Goal: Task Accomplishment & Management: Manage account settings

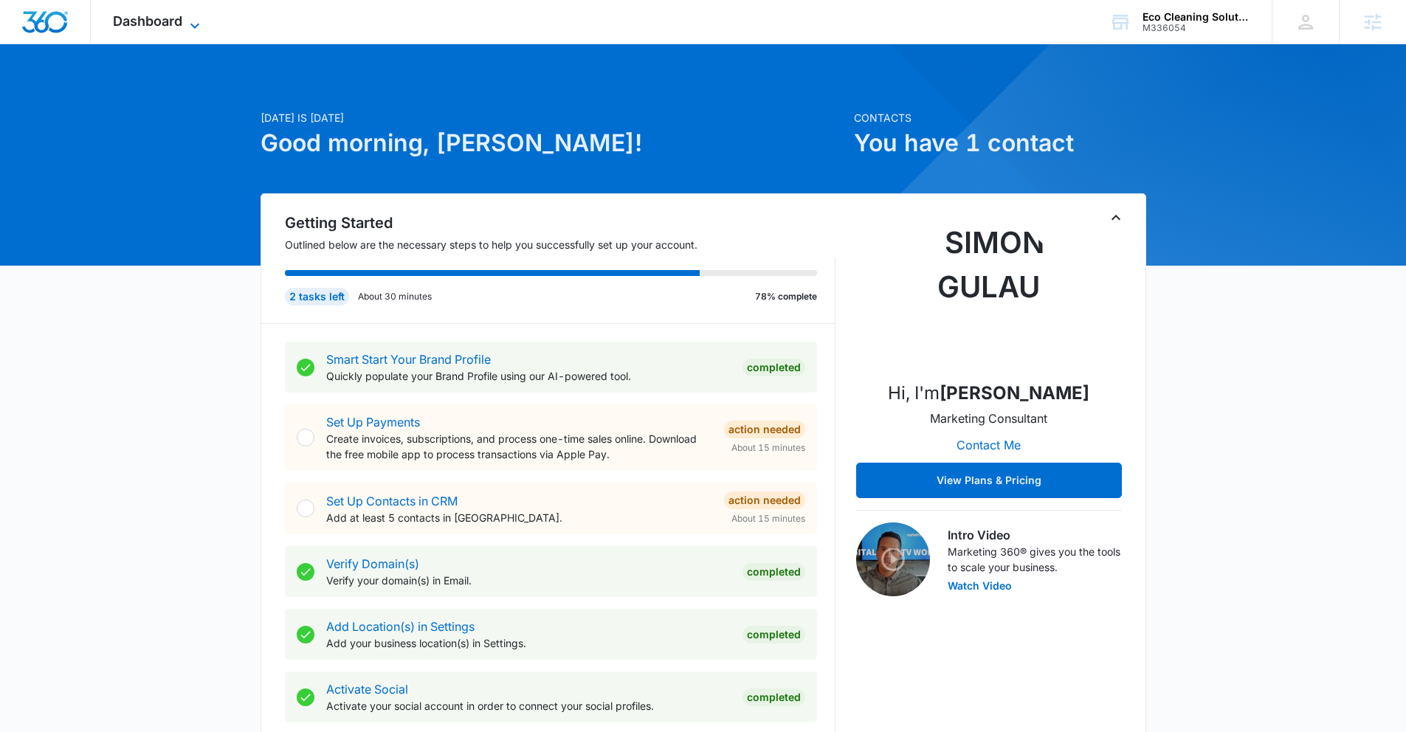
click at [179, 23] on span "Dashboard" at bounding box center [147, 20] width 69 height 15
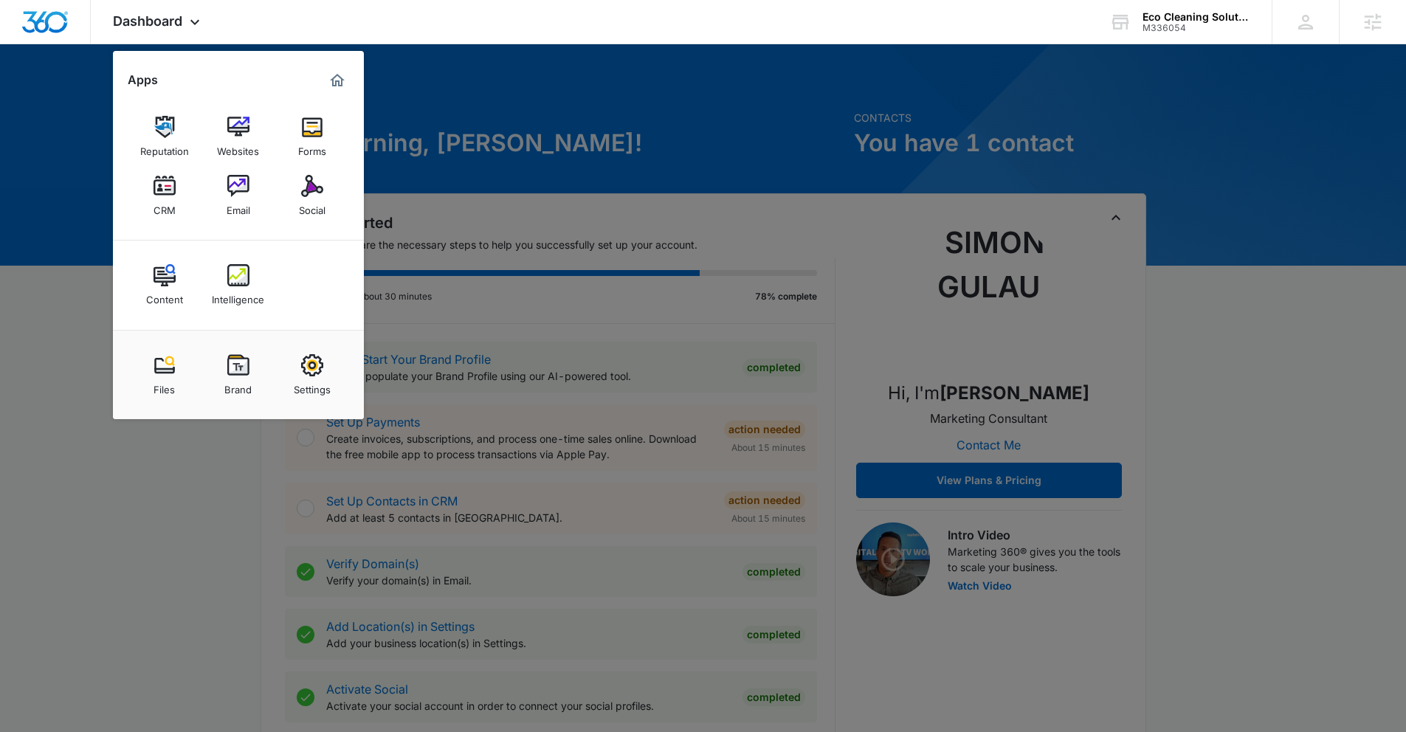
click at [466, 156] on div at bounding box center [703, 366] width 1406 height 732
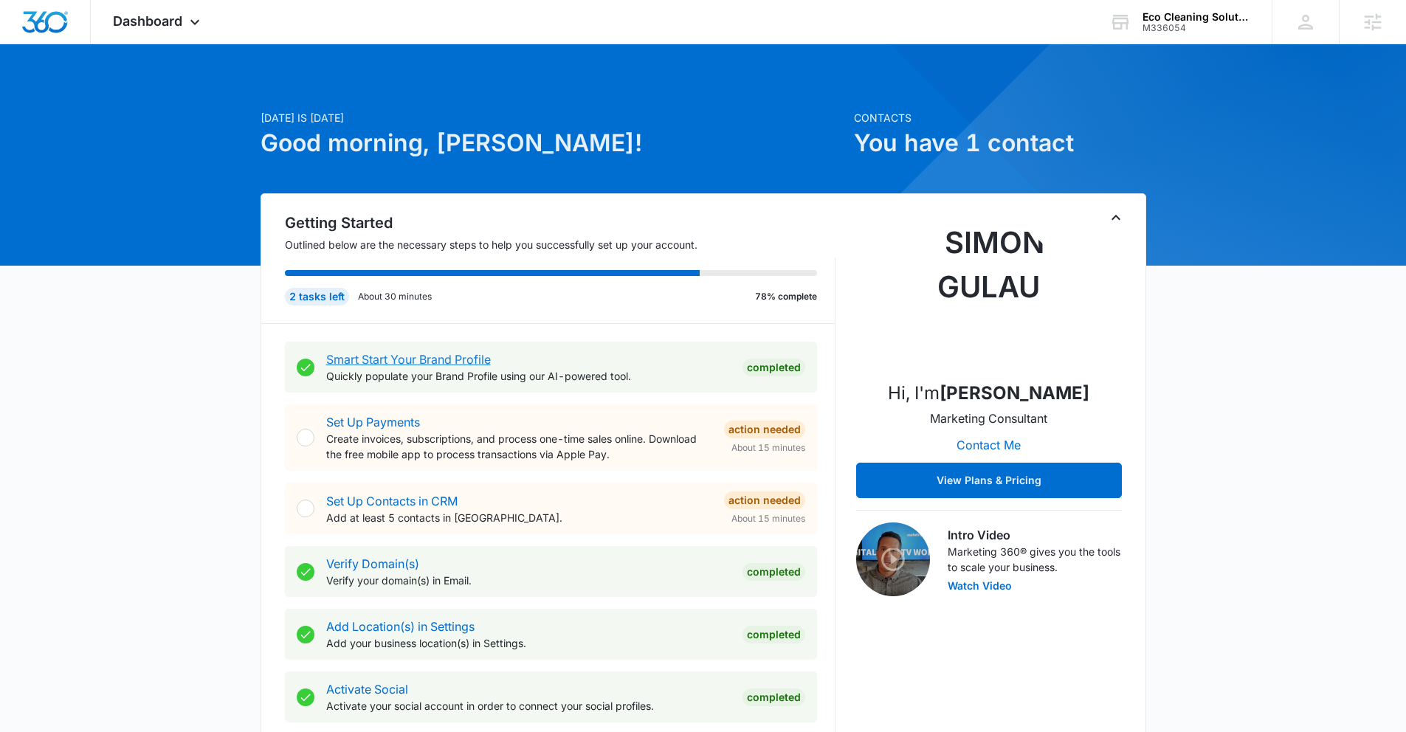
click at [407, 361] on link "Smart Start Your Brand Profile" at bounding box center [408, 359] width 165 height 15
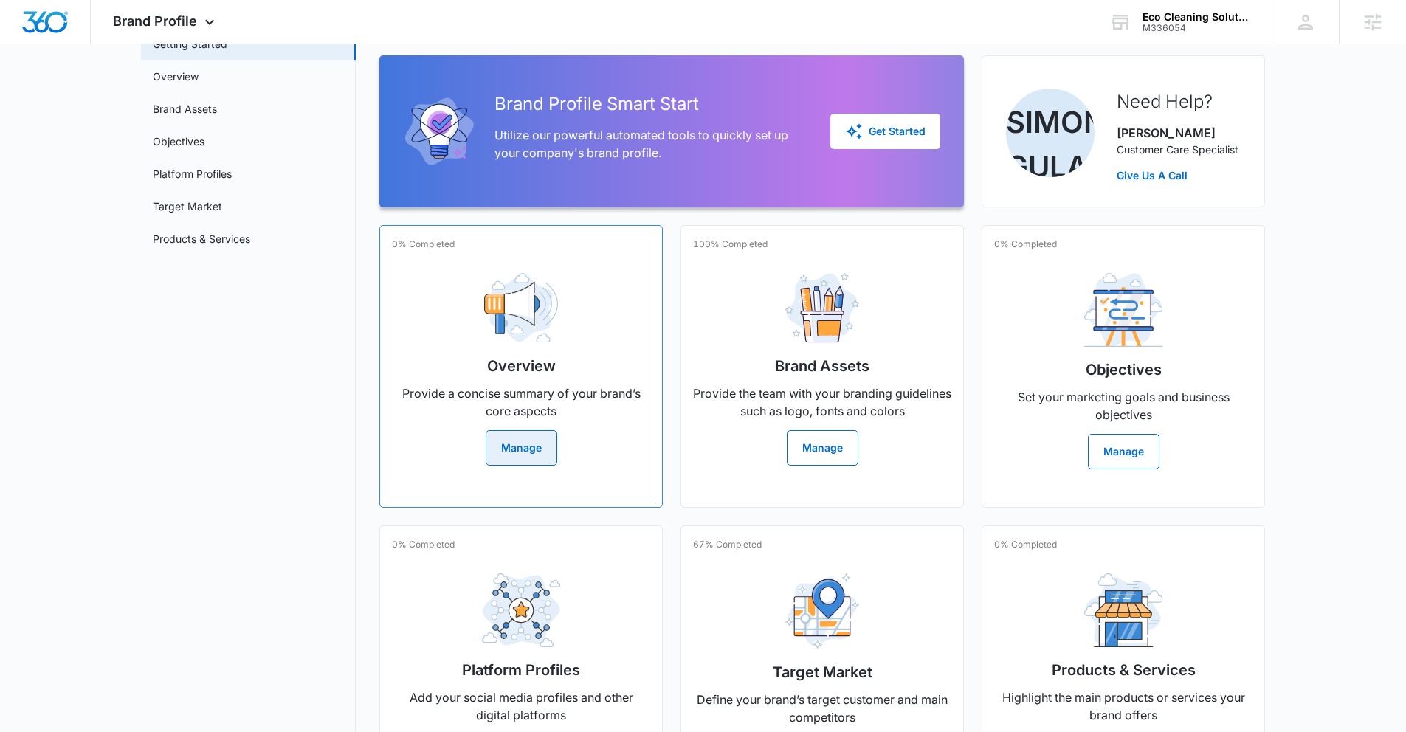
scroll to position [112, 0]
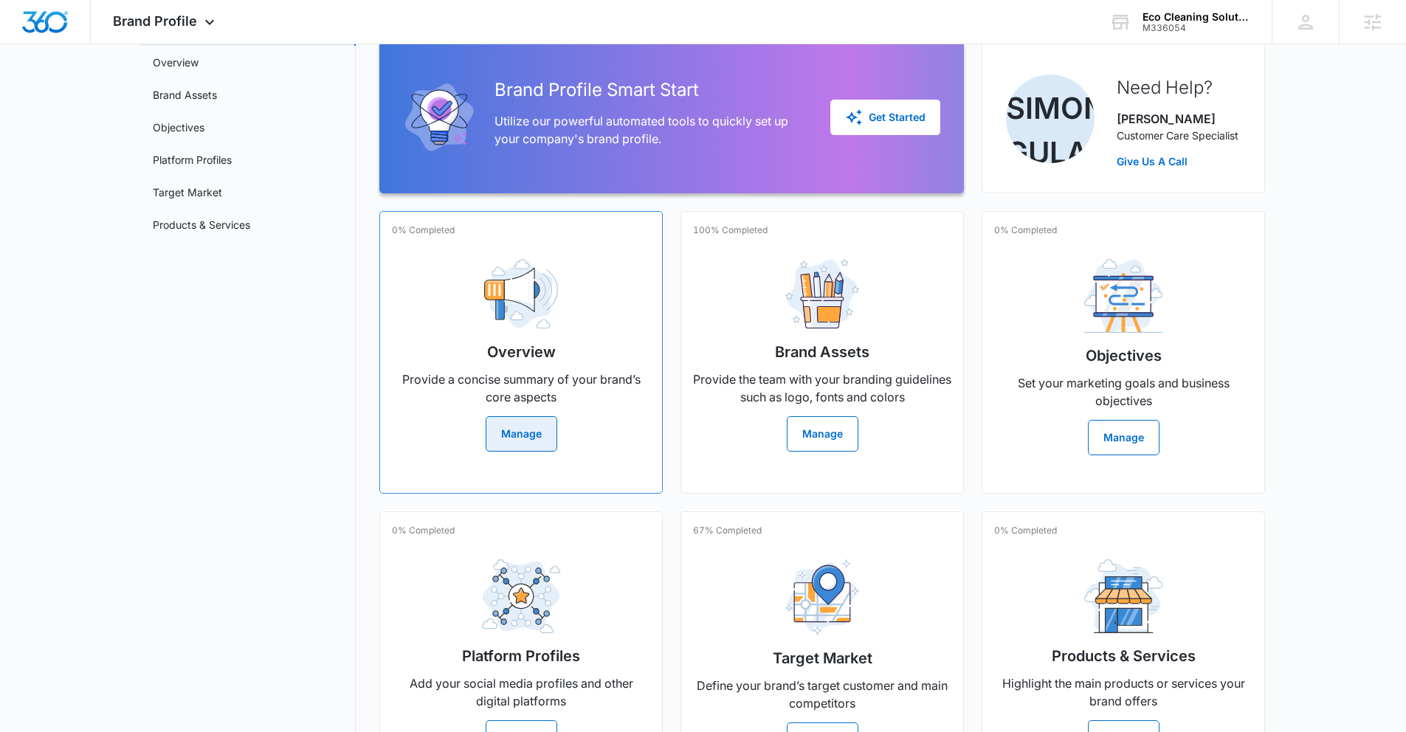
click at [543, 431] on button "Manage" at bounding box center [522, 433] width 72 height 35
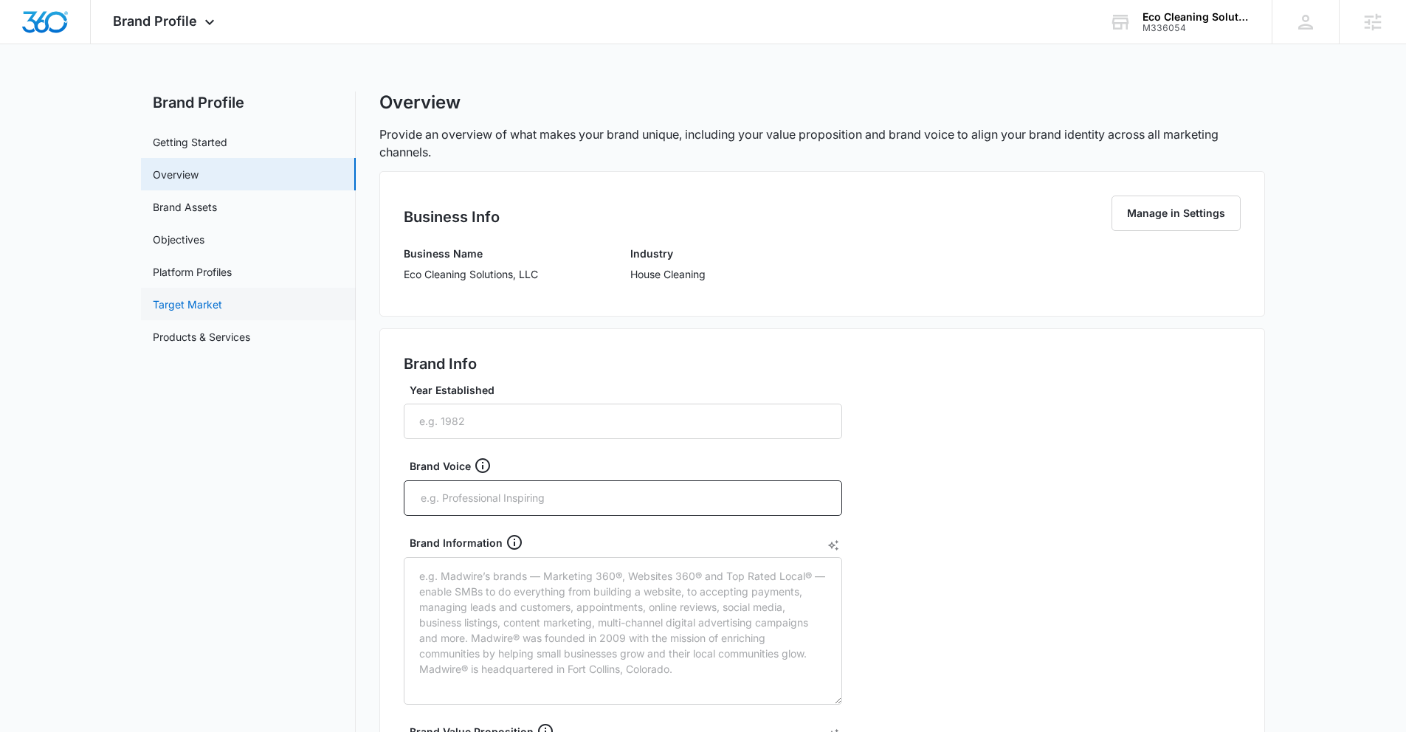
click at [218, 300] on link "Target Market" at bounding box center [187, 304] width 69 height 15
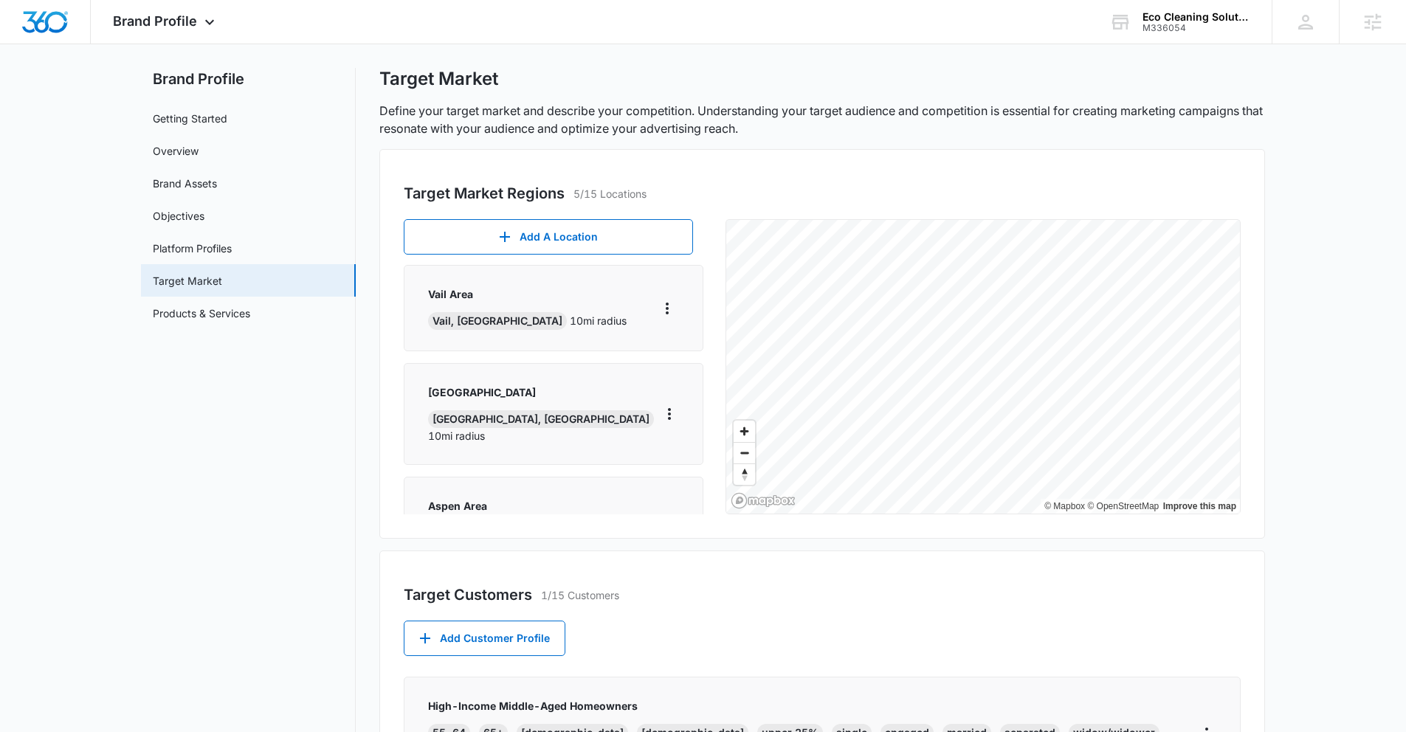
click at [573, 318] on div "Vail Area Vail, CO 10 mi radius" at bounding box center [553, 308] width 251 height 44
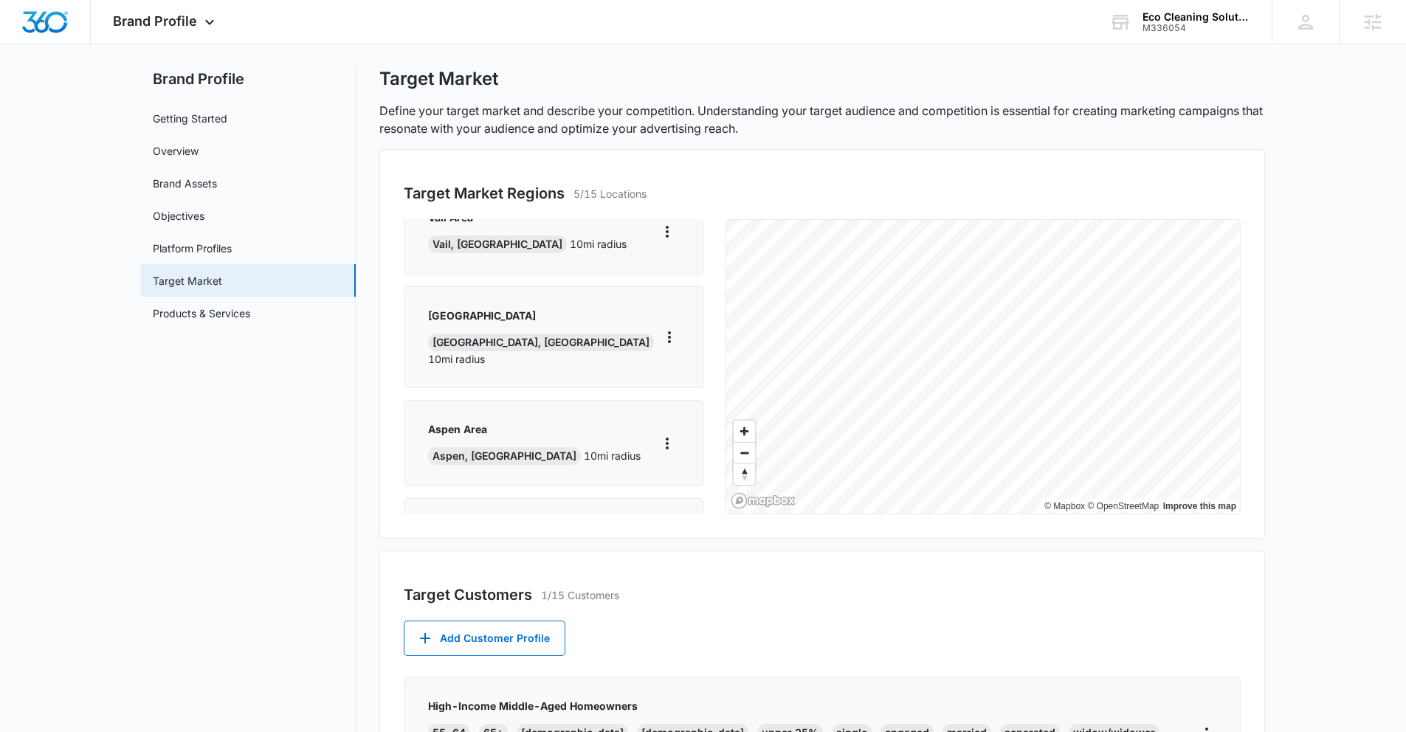
scroll to position [77, 0]
click at [658, 434] on icon "More" at bounding box center [667, 443] width 18 height 18
click at [669, 464] on div "Edit" at bounding box center [694, 468] width 63 height 10
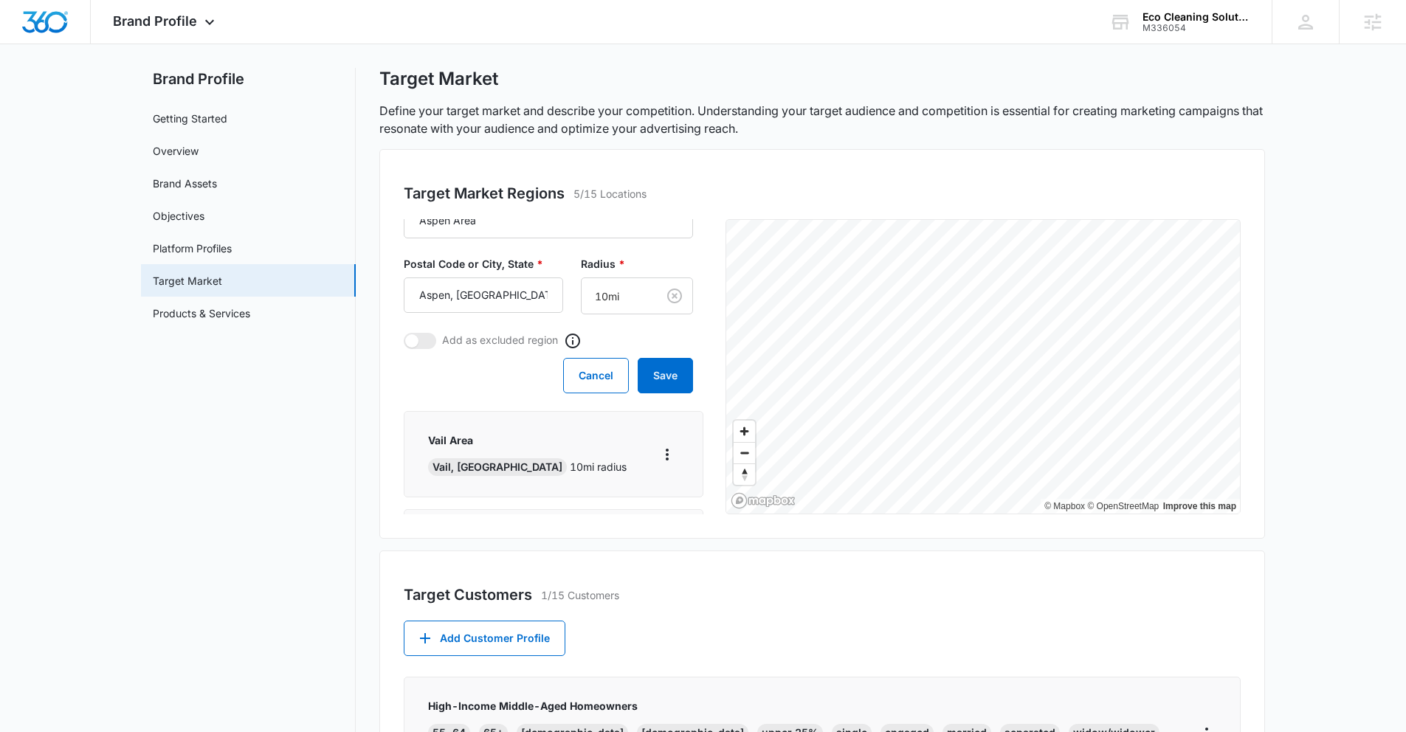
scroll to position [0, 0]
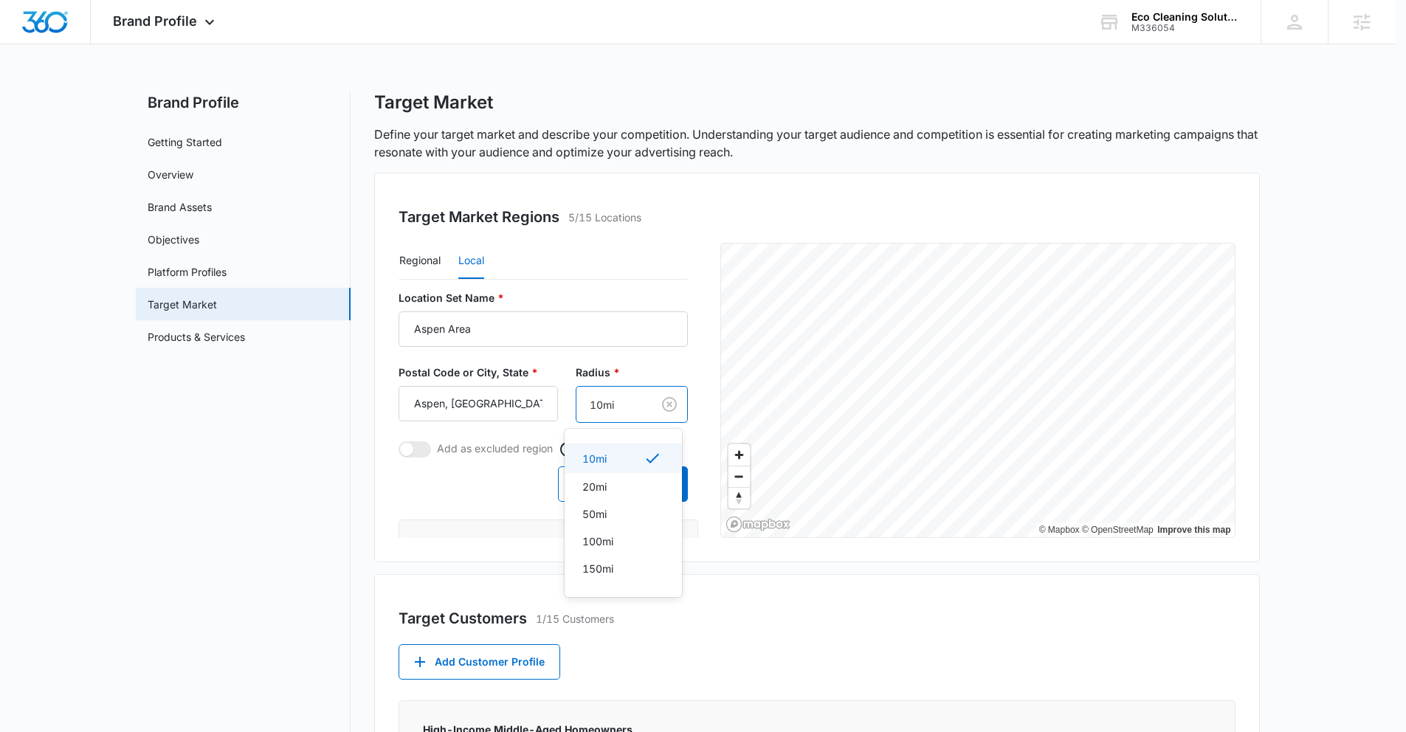
click at [606, 379] on body "Brand Profile Apps Reputation Websites Forms CRM Email Social Content Intellige…" at bounding box center [703, 366] width 1406 height 732
click at [607, 484] on div "20mi" at bounding box center [621, 486] width 79 height 15
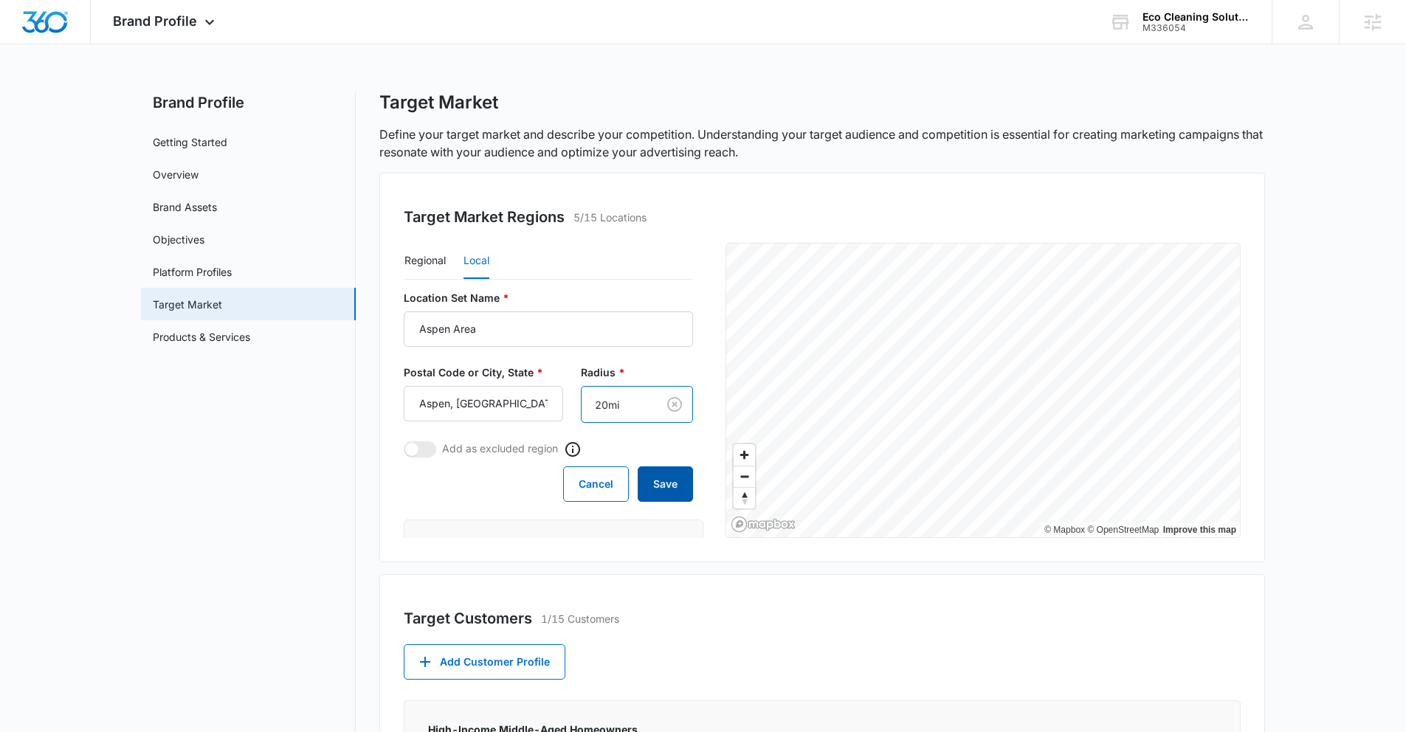
click at [658, 478] on button "Save" at bounding box center [665, 483] width 55 height 35
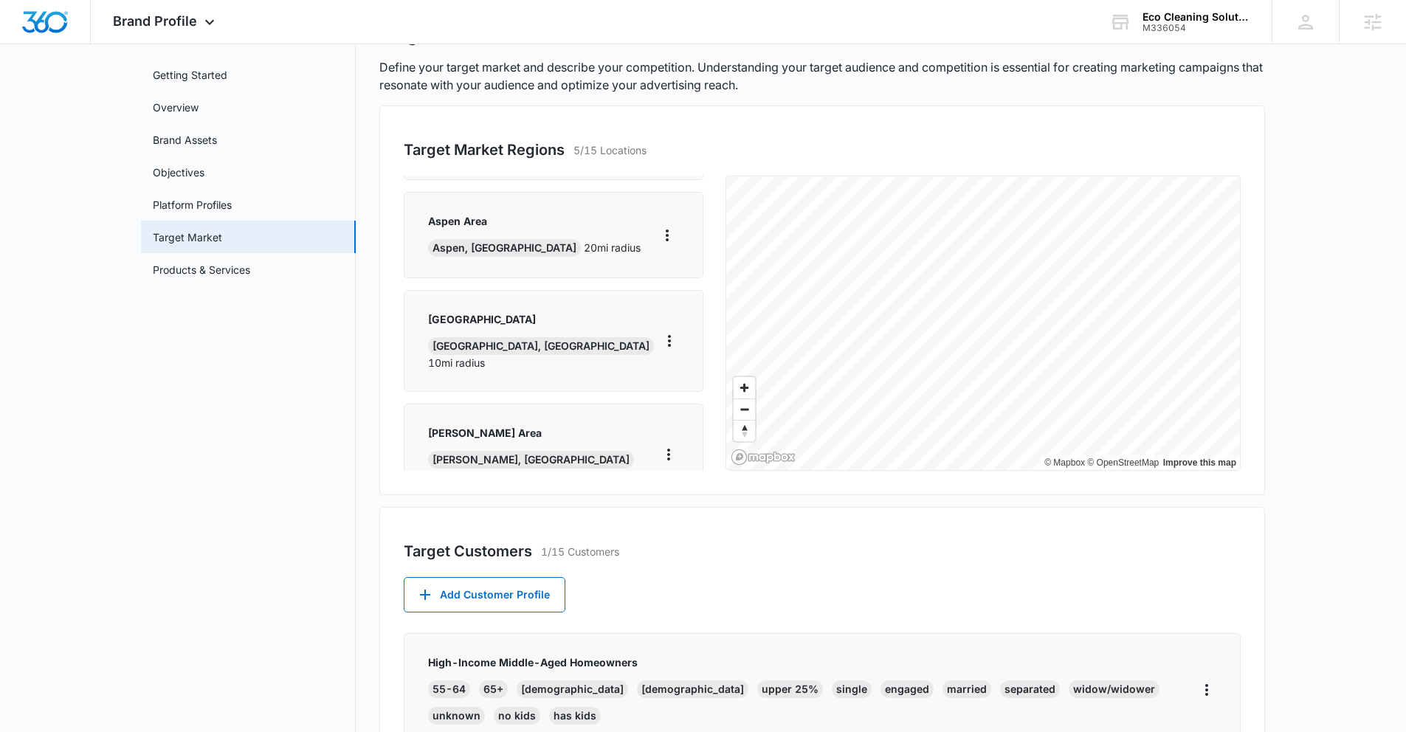
scroll to position [66, 0]
click at [612, 331] on div "Glenwood Springs Area Glenwood Springs, CO 10 mi radius" at bounding box center [553, 341] width 251 height 59
click at [660, 333] on icon "More" at bounding box center [669, 342] width 18 height 18
click at [678, 355] on div "Edit" at bounding box center [694, 360] width 63 height 10
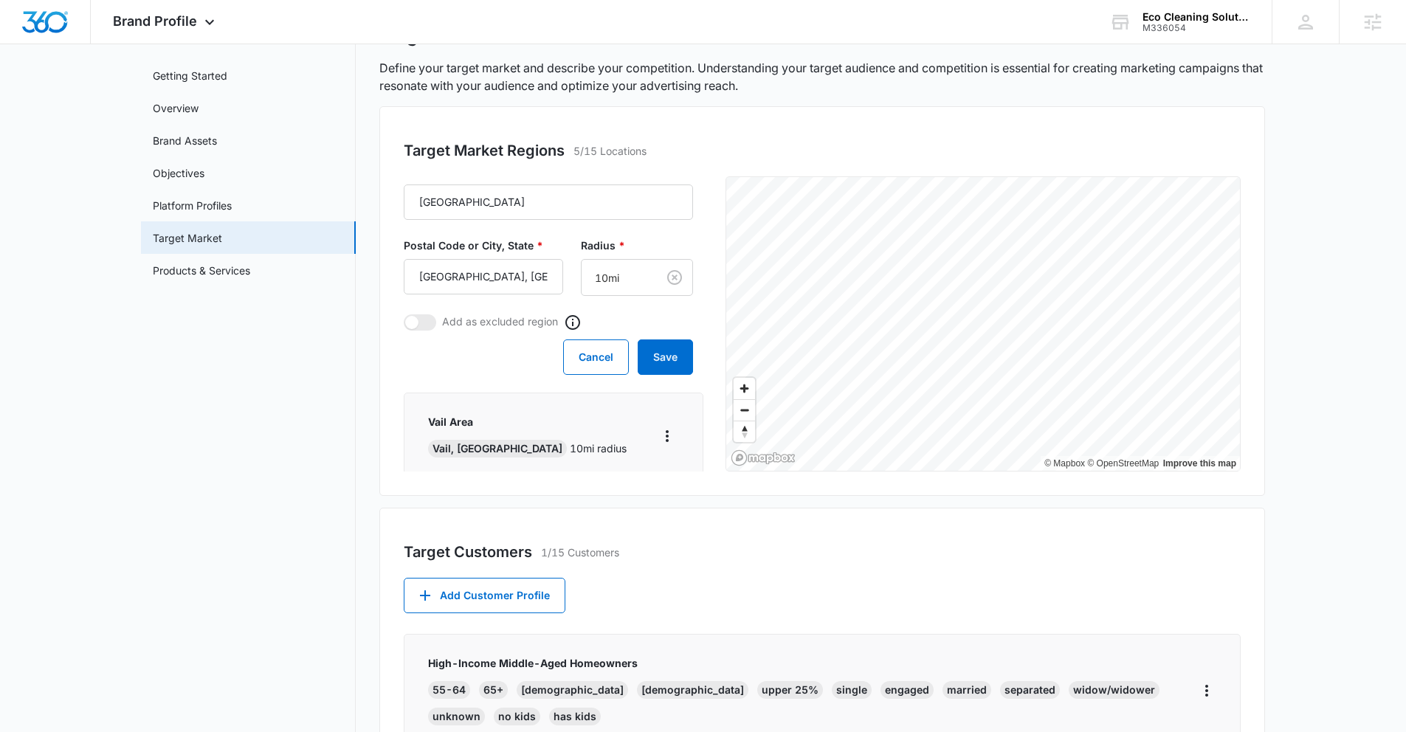
scroll to position [0, 0]
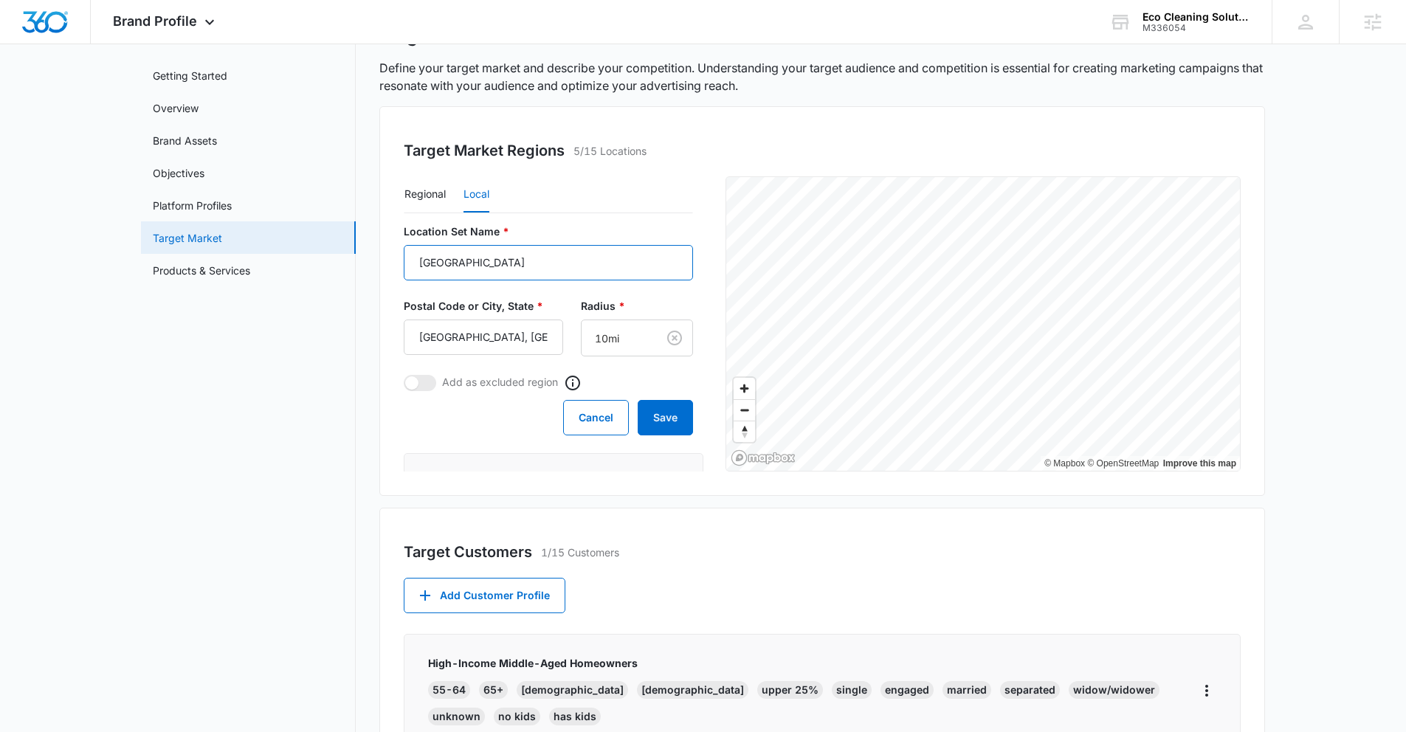
drag, startPoint x: 589, startPoint y: 260, endPoint x: 343, endPoint y: 238, distance: 246.6
click at [343, 238] on div "Brand Profile Getting Started Overview Brand Assets Objectives Platform Profile…" at bounding box center [703, 555] width 1124 height 1061
type input "Carbondale"
click at [469, 323] on input "Glenwood Springs, CO" at bounding box center [483, 337] width 159 height 35
drag, startPoint x: 419, startPoint y: 334, endPoint x: 603, endPoint y: 341, distance: 183.9
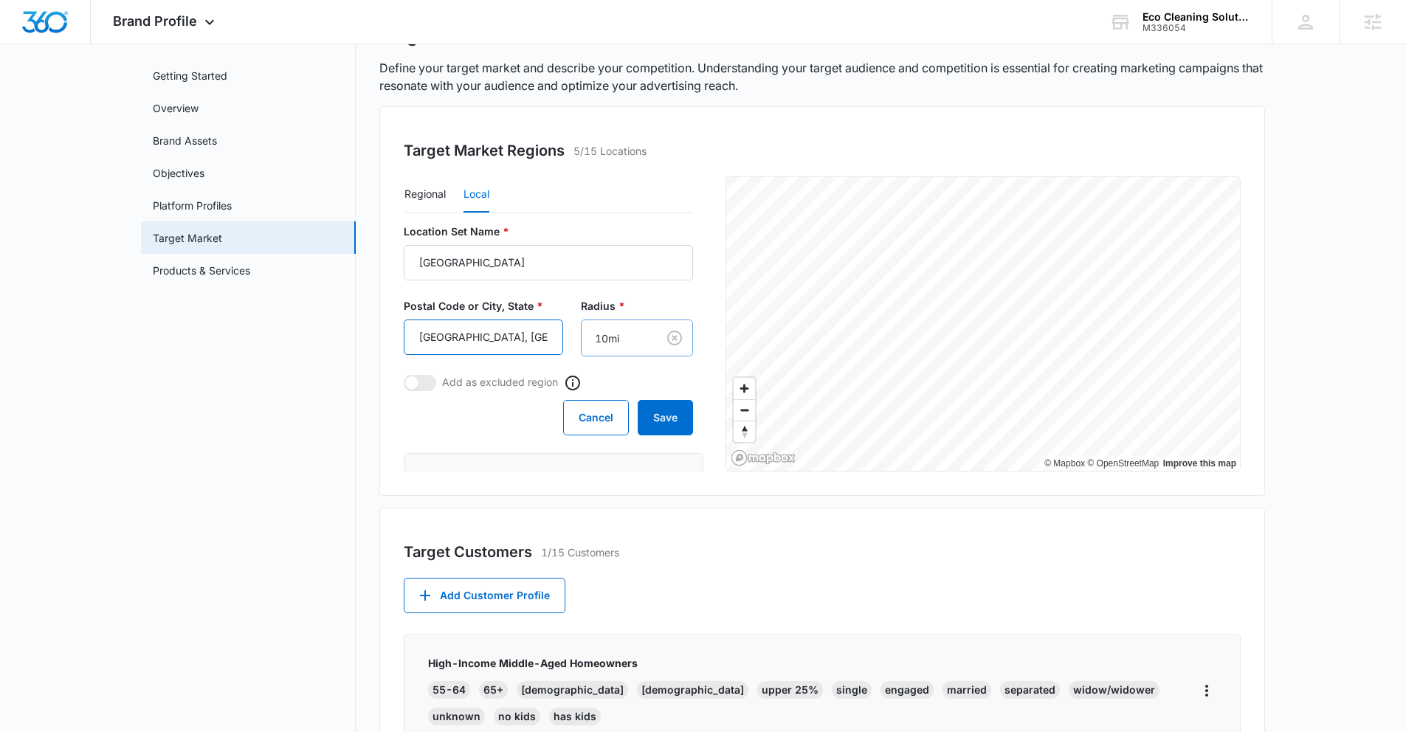
click at [603, 341] on div "Postal Code or City, State * Glenwood Springs, CO Radius * 10mi" at bounding box center [548, 327] width 289 height 58
type input "Carbondale, CO"
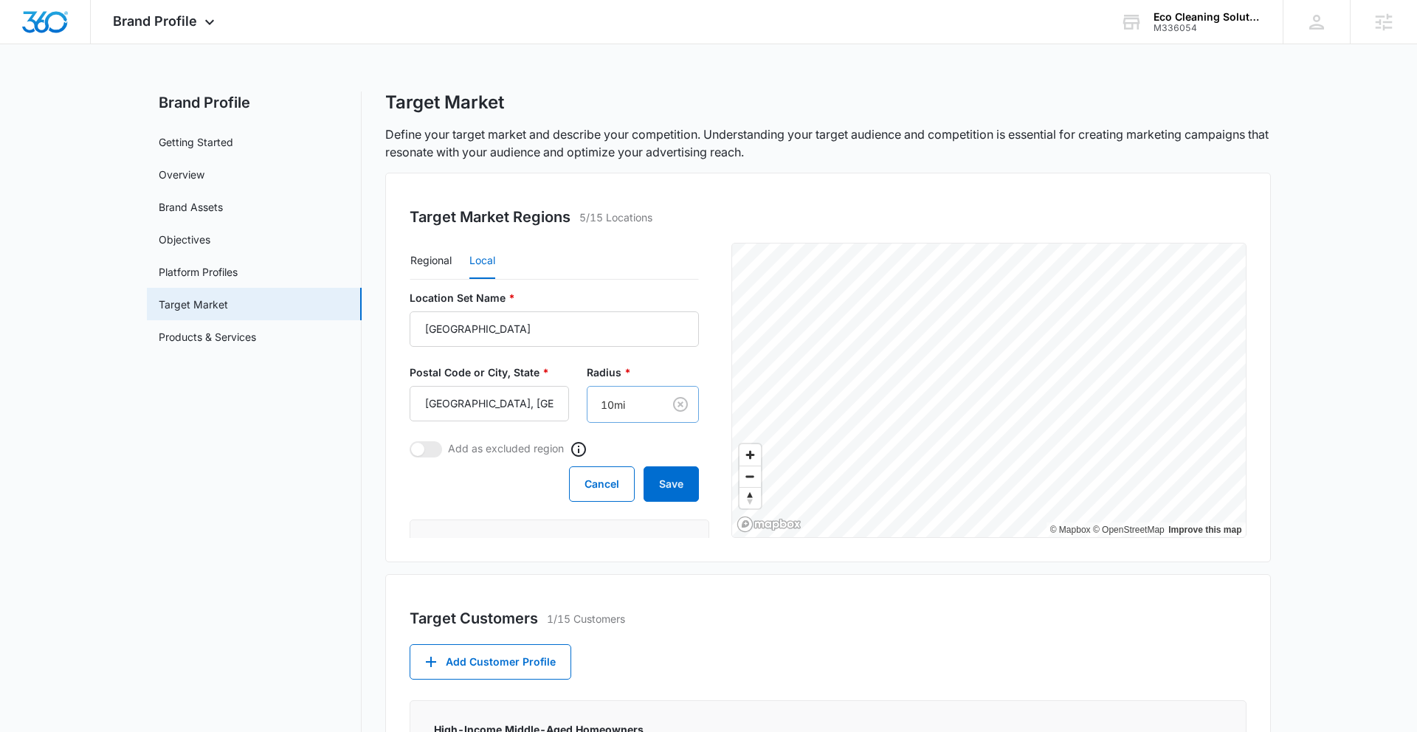
click at [617, 340] on body "Brand Profile Apps Reputation Websites Forms CRM Email Social Content Intellige…" at bounding box center [708, 644] width 1417 height 1288
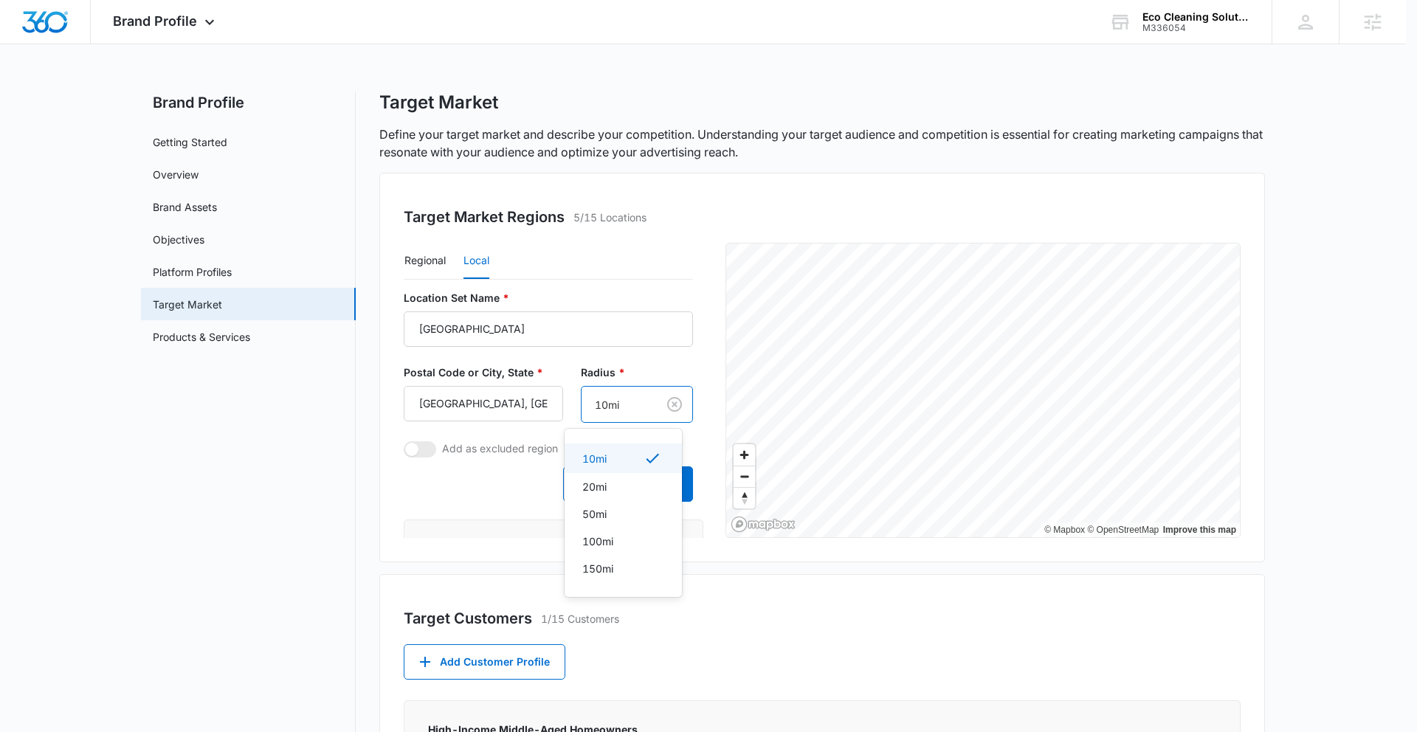
click at [624, 456] on div "10mi" at bounding box center [621, 458] width 79 height 18
click at [646, 483] on button "Save" at bounding box center [665, 483] width 55 height 35
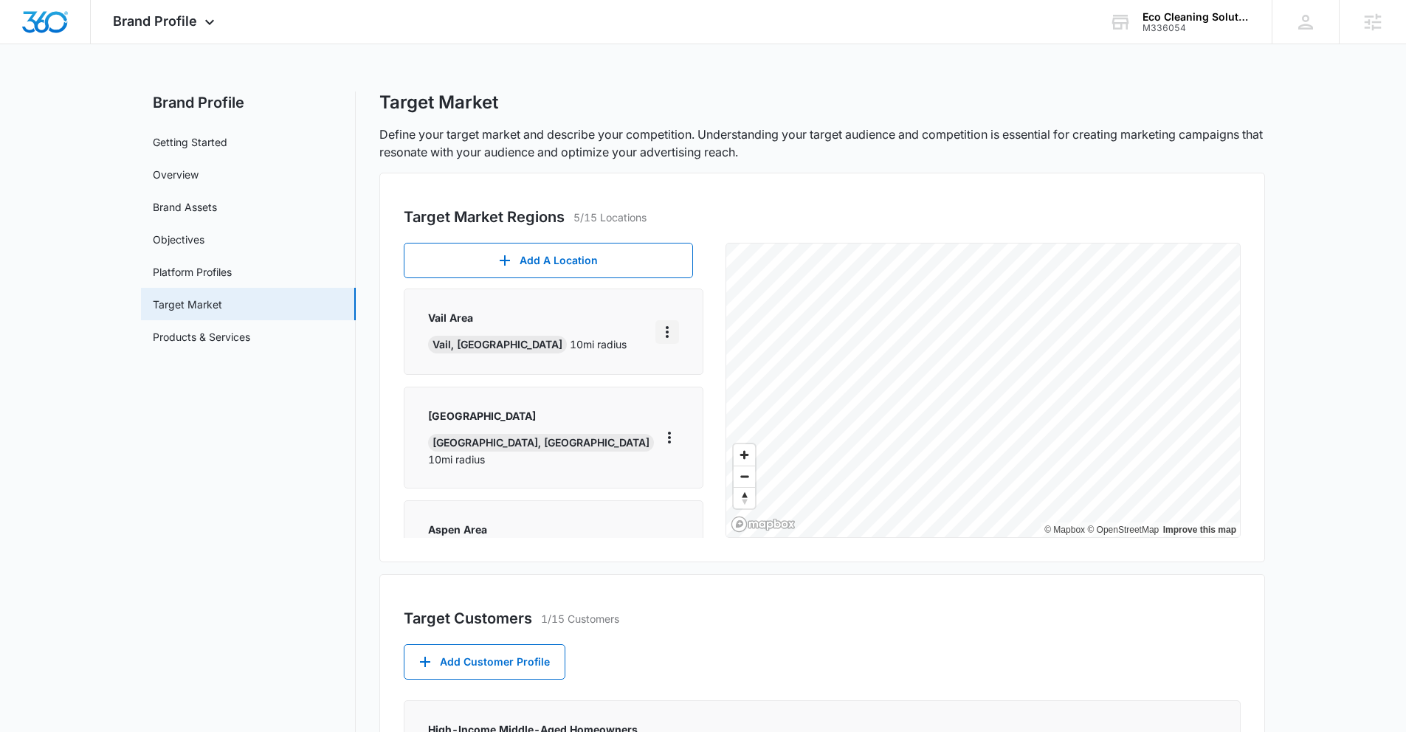
click at [666, 326] on icon "More" at bounding box center [667, 332] width 3 height 12
click at [669, 368] on div "Edit" at bounding box center [694, 373] width 63 height 10
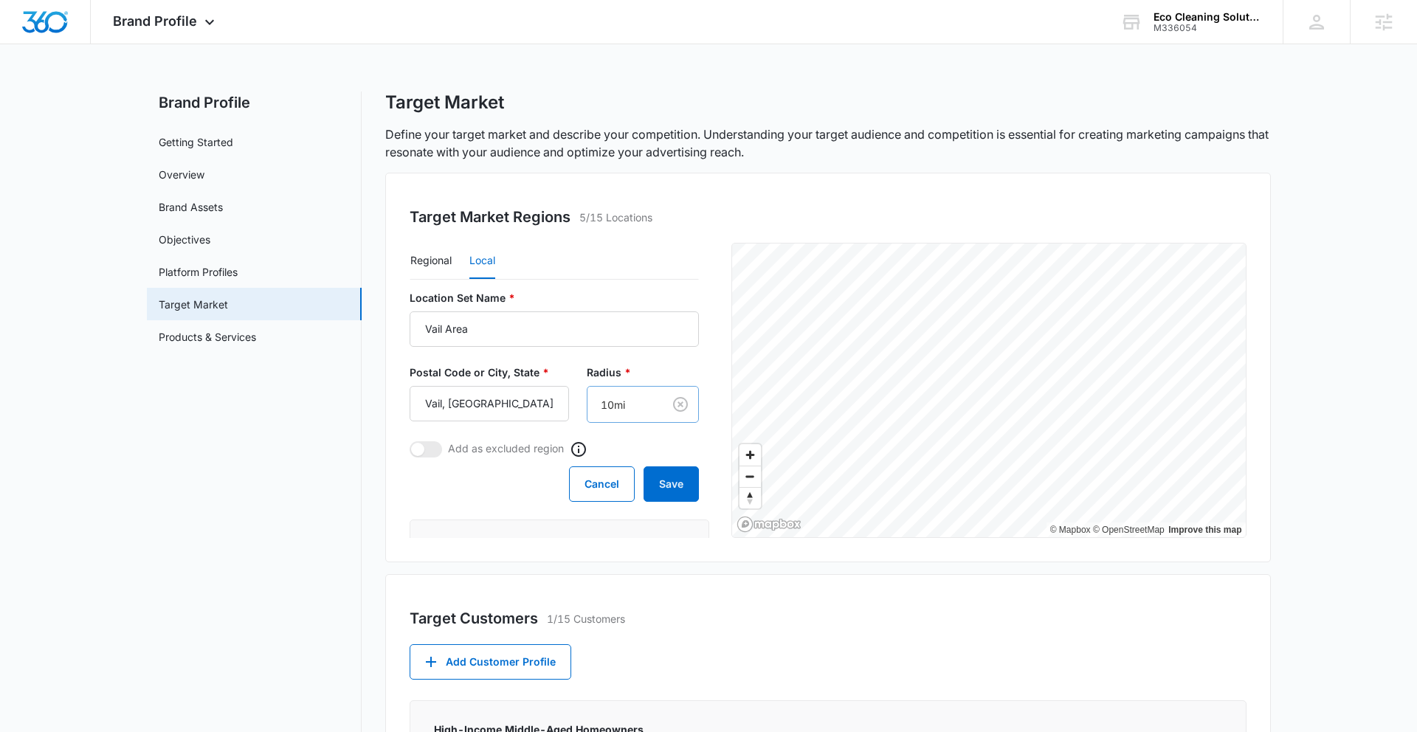
click at [614, 410] on body "Brand Profile Apps Reputation Websites Forms CRM Email Social Content Intellige…" at bounding box center [708, 644] width 1417 height 1288
click at [599, 483] on p "20mi" at bounding box center [594, 486] width 24 height 15
click at [649, 486] on button "Save" at bounding box center [665, 483] width 55 height 35
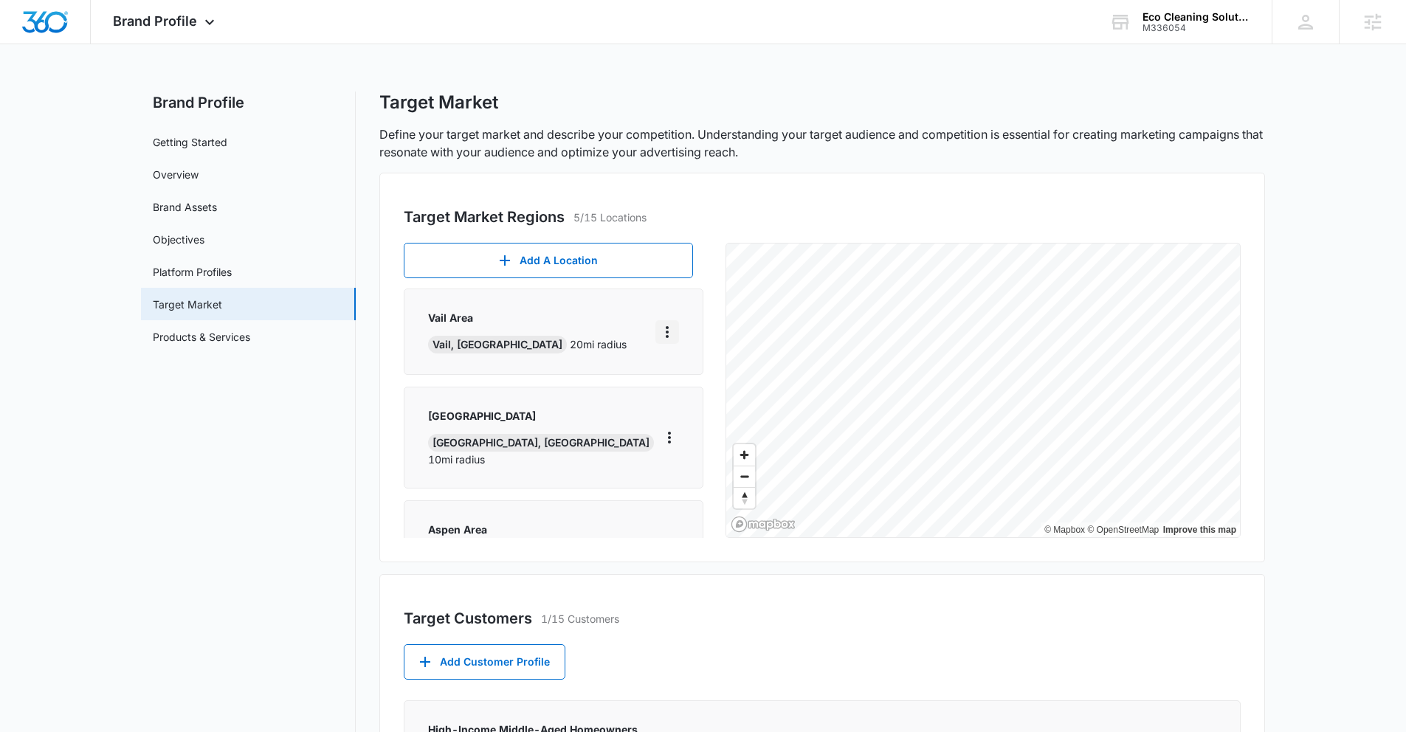
click at [666, 331] on icon "More" at bounding box center [667, 332] width 3 height 12
click at [670, 373] on div "Edit" at bounding box center [694, 373] width 63 height 10
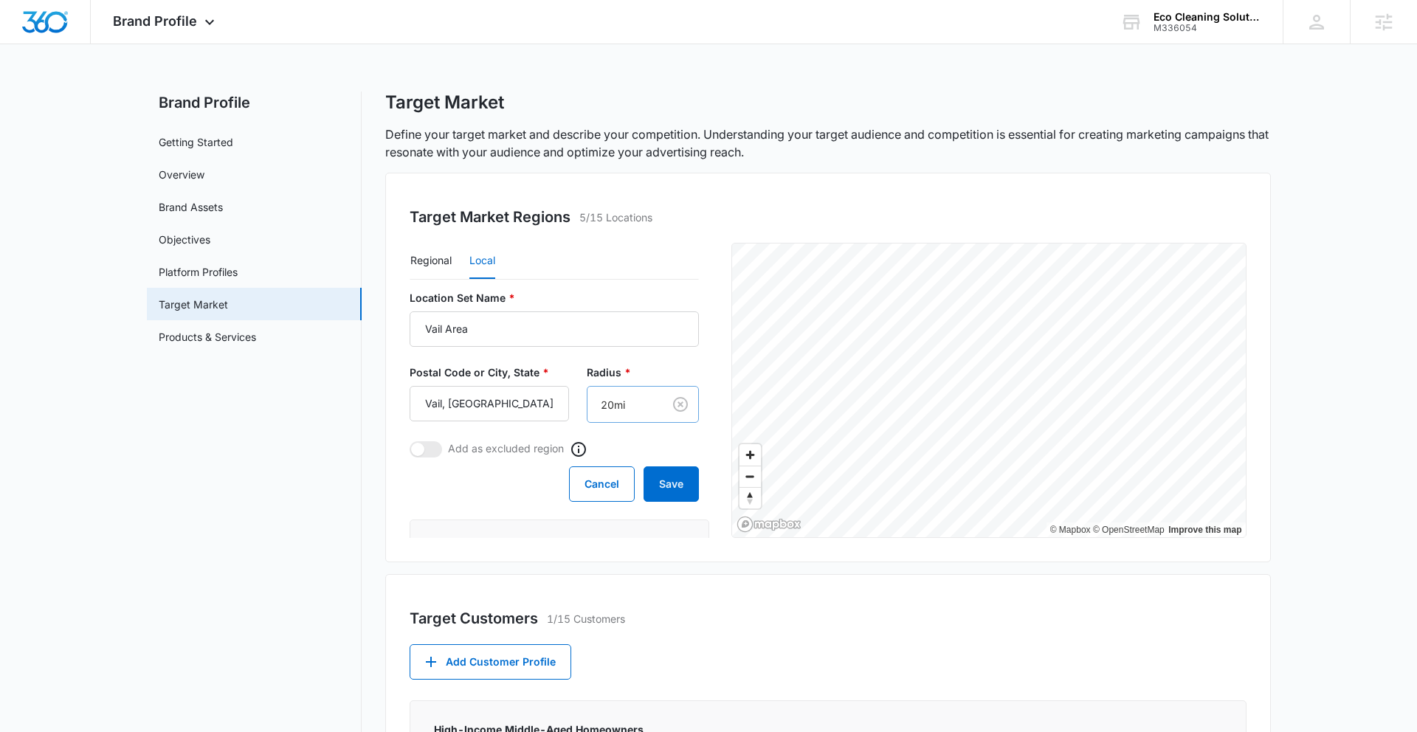
click at [606, 408] on body "Brand Profile Apps Reputation Websites Forms CRM Email Social Content Intellige…" at bounding box center [708, 644] width 1417 height 1288
click at [607, 453] on p "10mi" at bounding box center [594, 456] width 24 height 15
drag, startPoint x: 647, startPoint y: 483, endPoint x: 647, endPoint y: 437, distance: 45.7
click at [647, 483] on button "Save" at bounding box center [665, 483] width 55 height 35
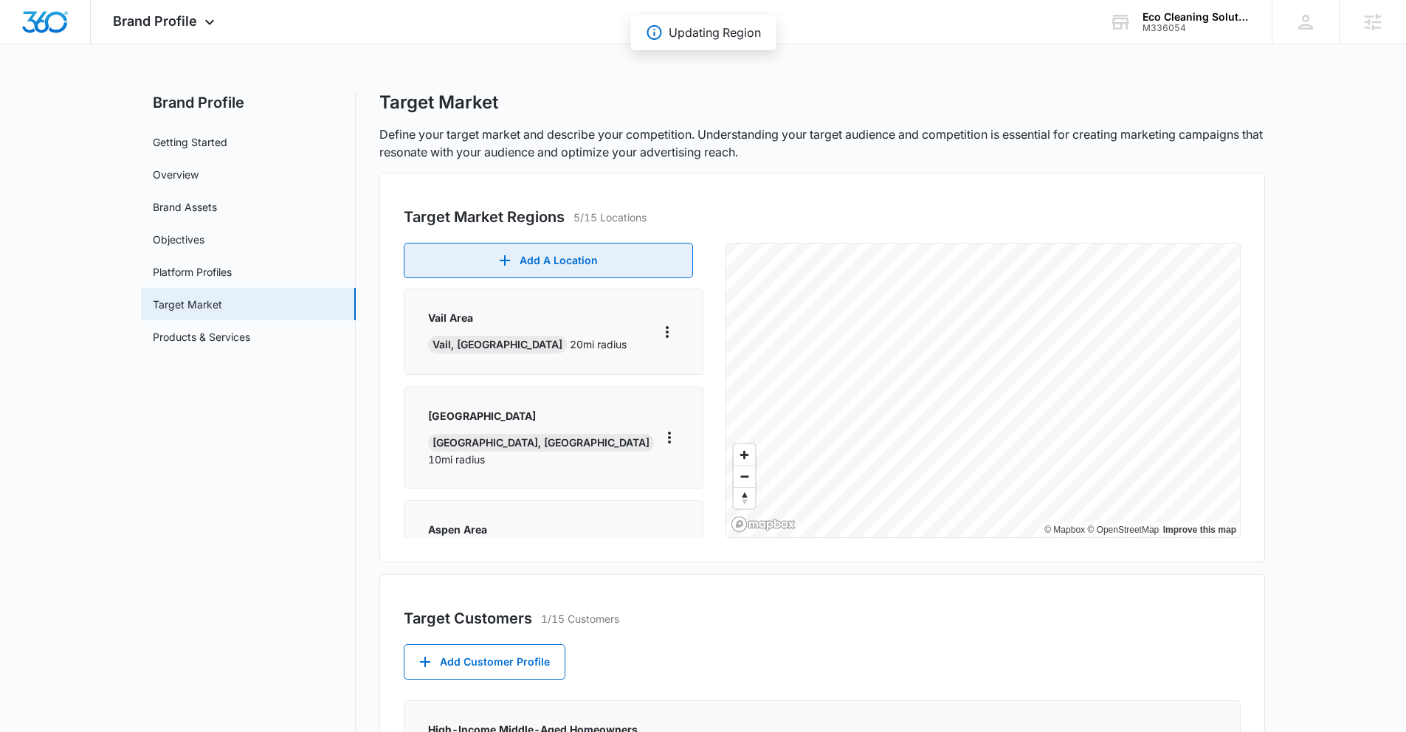
click at [605, 266] on button "Add A Location" at bounding box center [548, 260] width 289 height 35
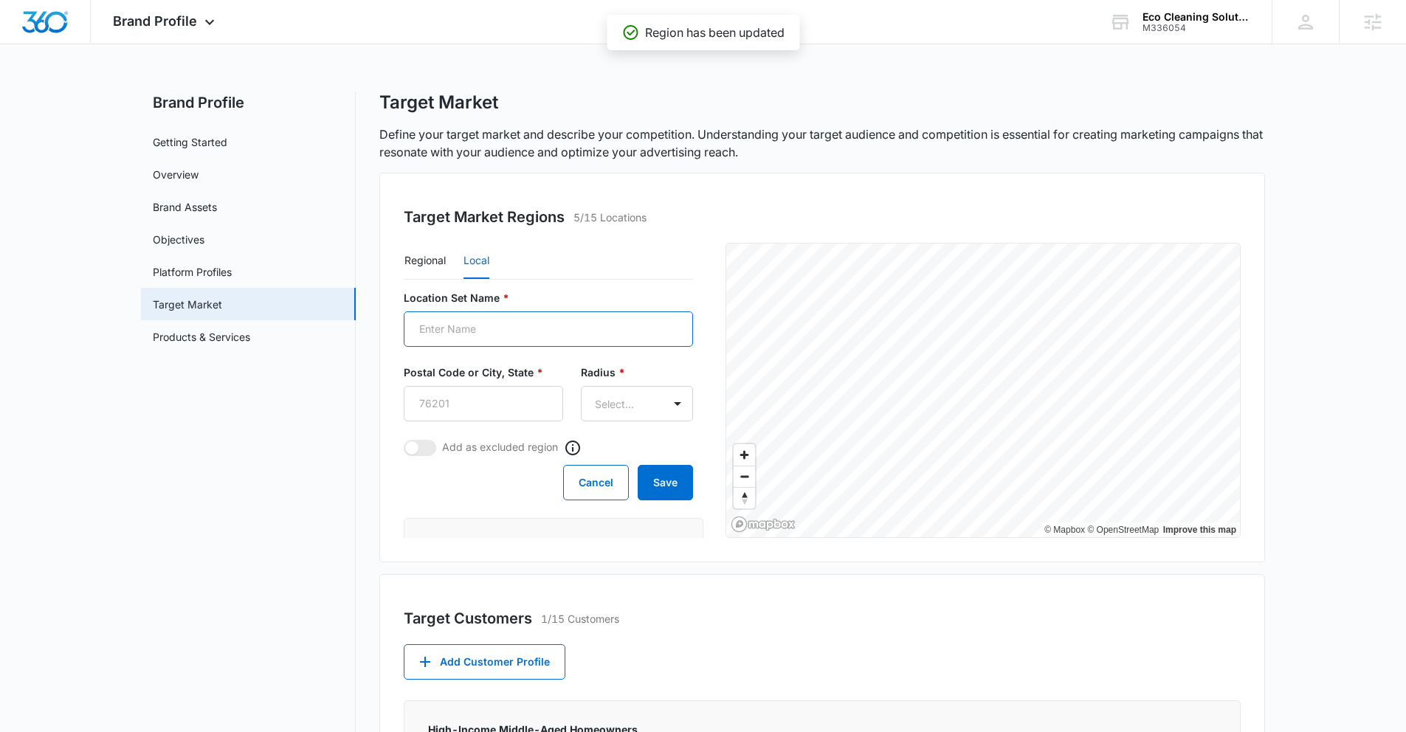
click at [539, 328] on input "Location Set Name *" at bounding box center [548, 328] width 289 height 35
type input "silverthorne"
click at [499, 415] on input "Postal Code or City, State *" at bounding box center [483, 403] width 159 height 35
type input "silverthorne, co"
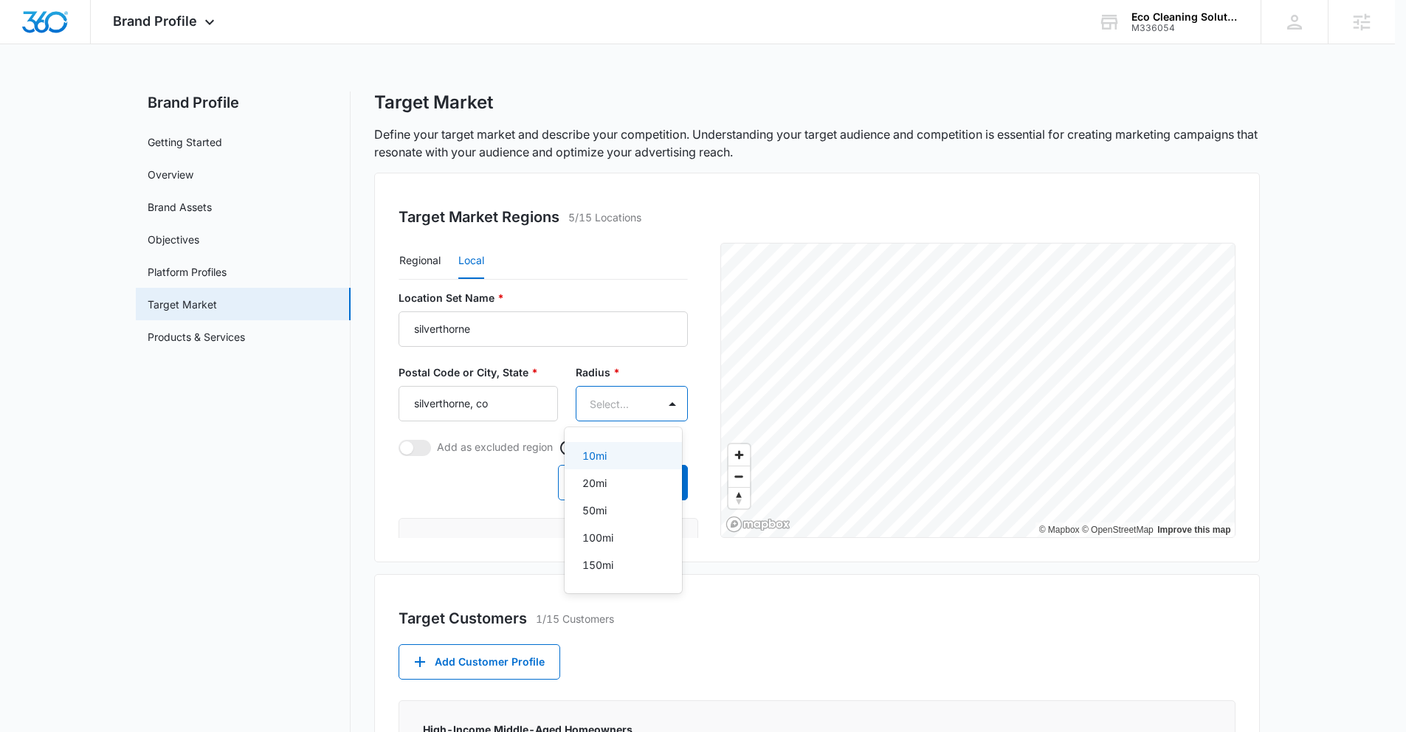
click at [613, 402] on body "Brand Profile Apps Reputation Websites Forms CRM Email Social Content Intellige…" at bounding box center [703, 366] width 1406 height 732
click at [612, 457] on div "10mi" at bounding box center [621, 455] width 79 height 15
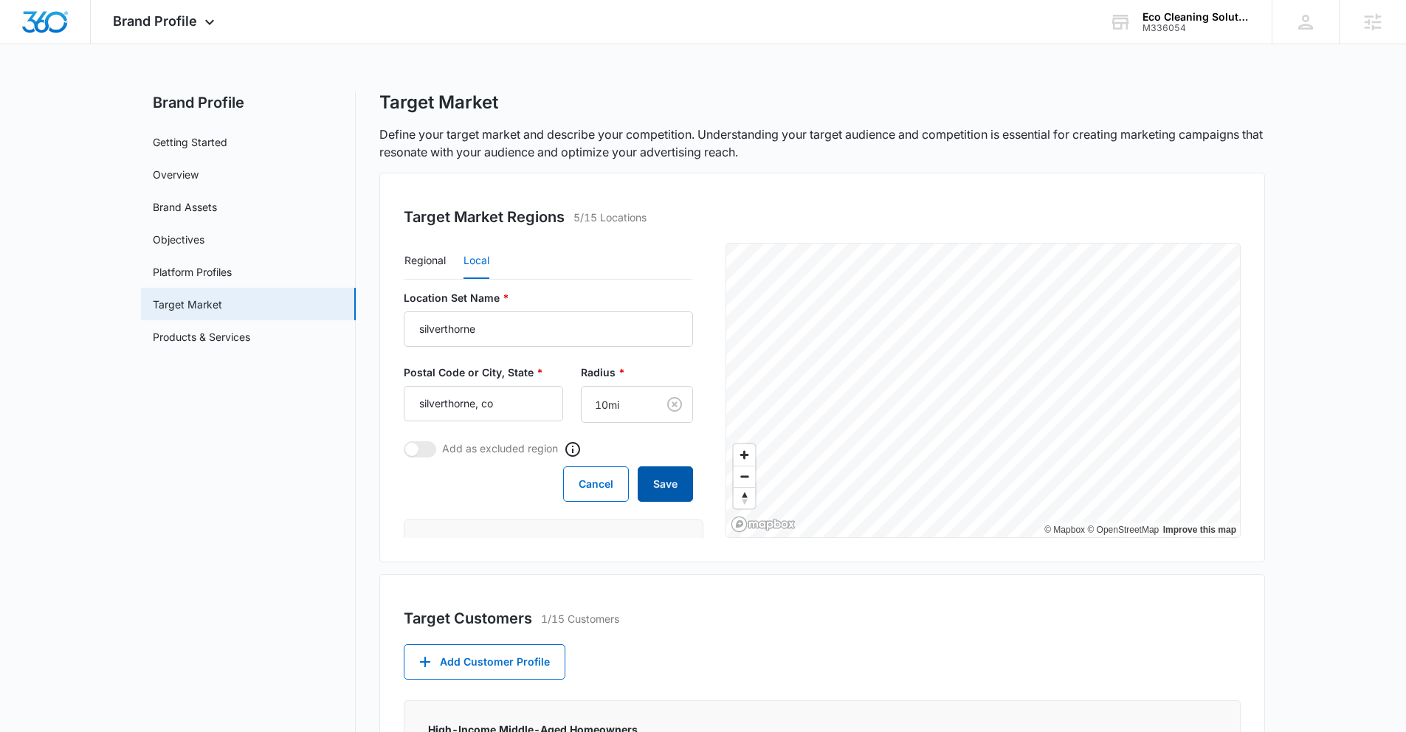
click at [646, 486] on button "Save" at bounding box center [665, 483] width 55 height 35
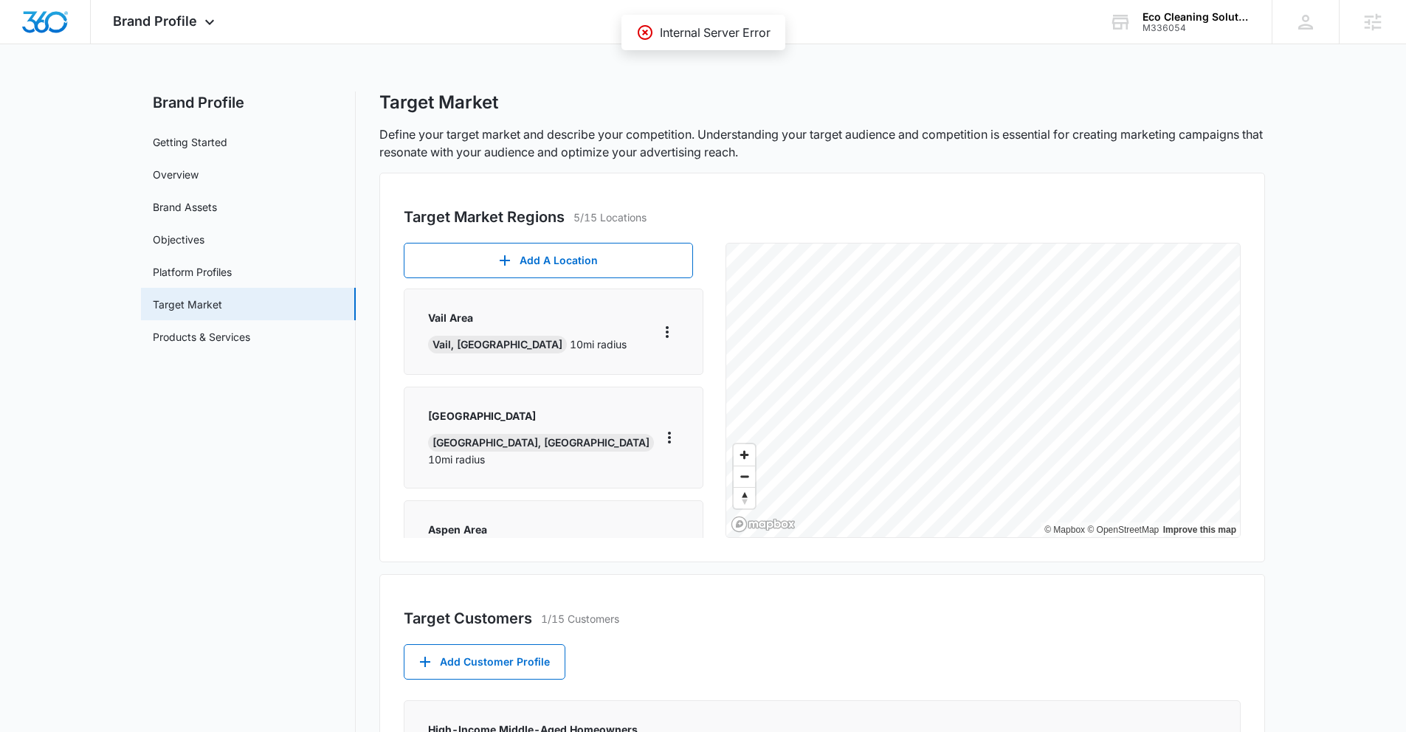
click at [724, 403] on div "Add A Location Vail Area Vail, CO 10 mi radius Beaver Creek Area Beaver Creek, …" at bounding box center [822, 390] width 837 height 295
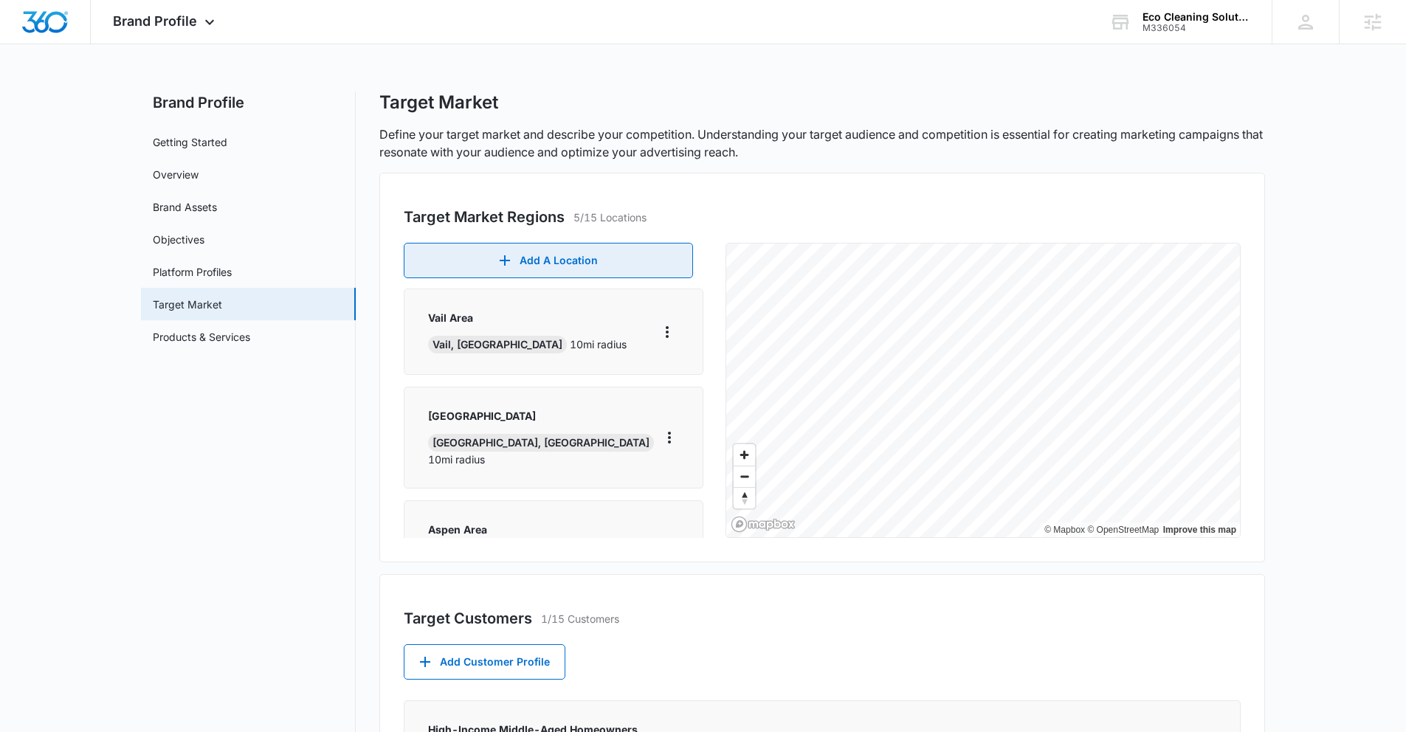
click at [618, 255] on button "Add A Location" at bounding box center [548, 260] width 289 height 35
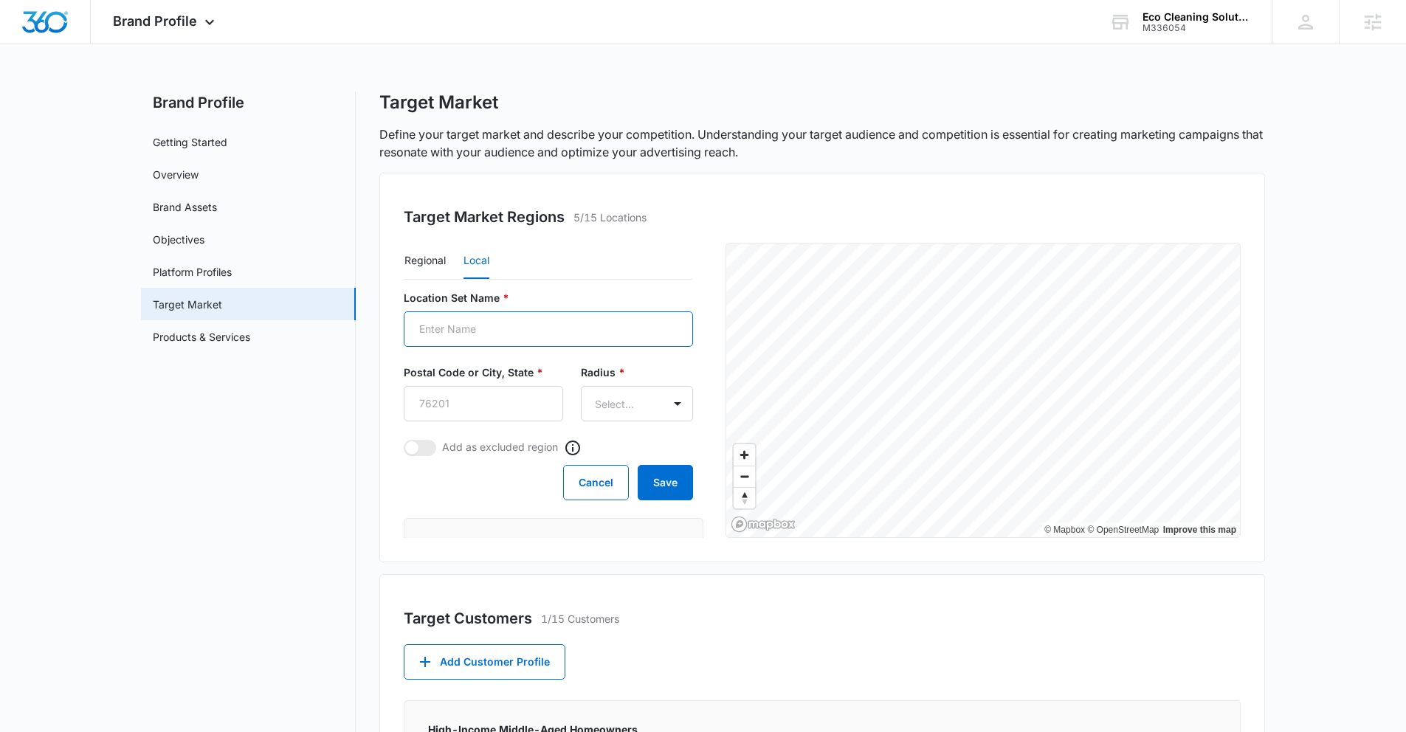
click at [616, 341] on input "Location Set Name *" at bounding box center [548, 328] width 289 height 35
type input "silverthorne"
click at [512, 401] on input "Postal Code or City, State *" at bounding box center [483, 403] width 159 height 35
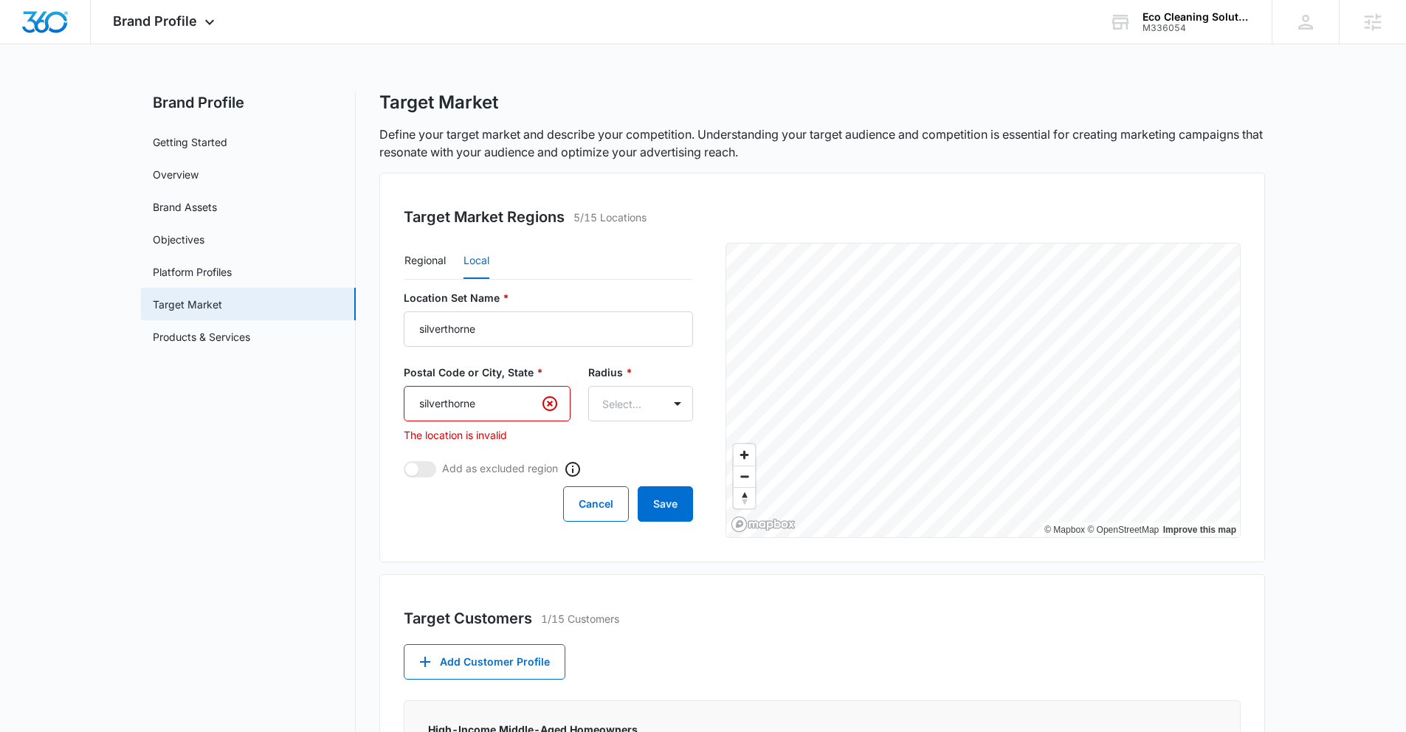
type input "silverthorne, co"
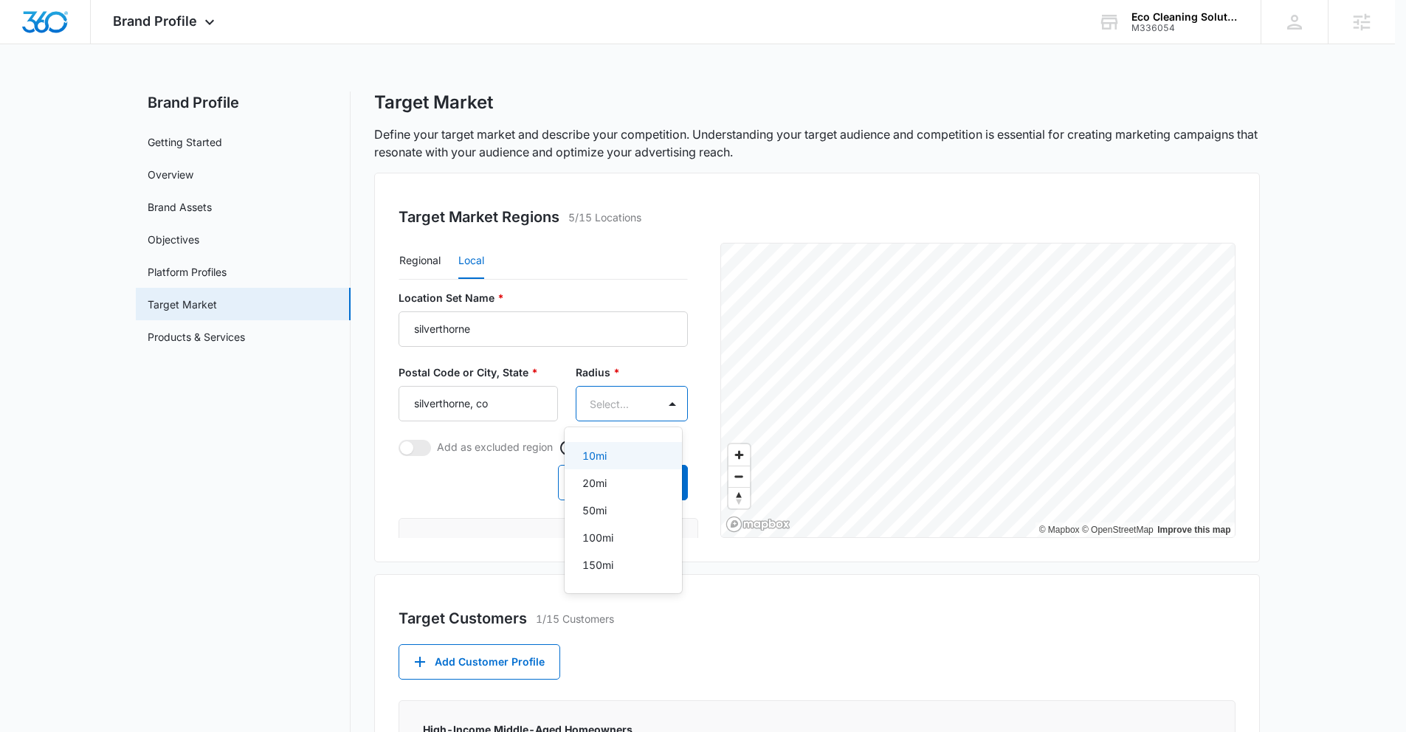
click at [625, 406] on body "Brand Profile Apps Reputation Websites Forms CRM Email Social Content Intellige…" at bounding box center [703, 366] width 1406 height 732
click at [605, 454] on p "10mi" at bounding box center [594, 455] width 24 height 15
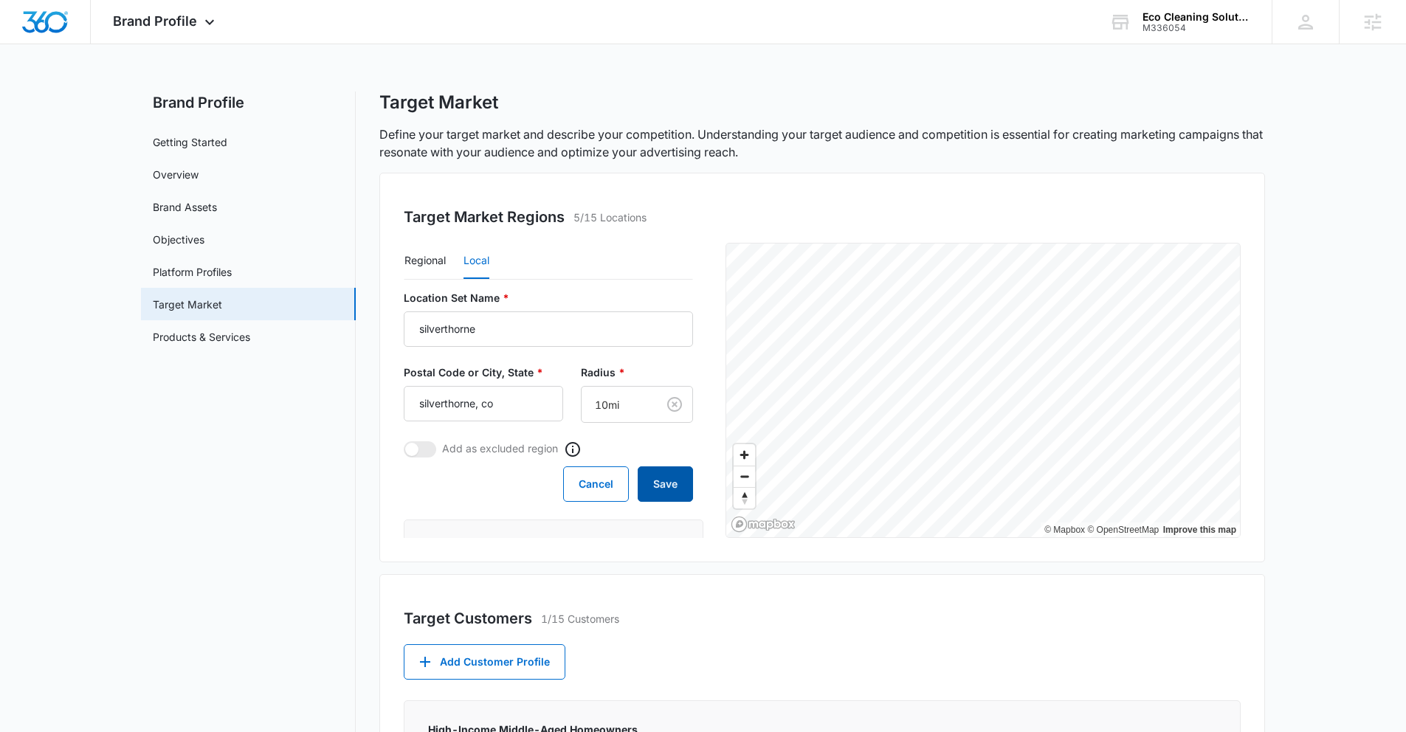
click at [657, 491] on button "Save" at bounding box center [665, 483] width 55 height 35
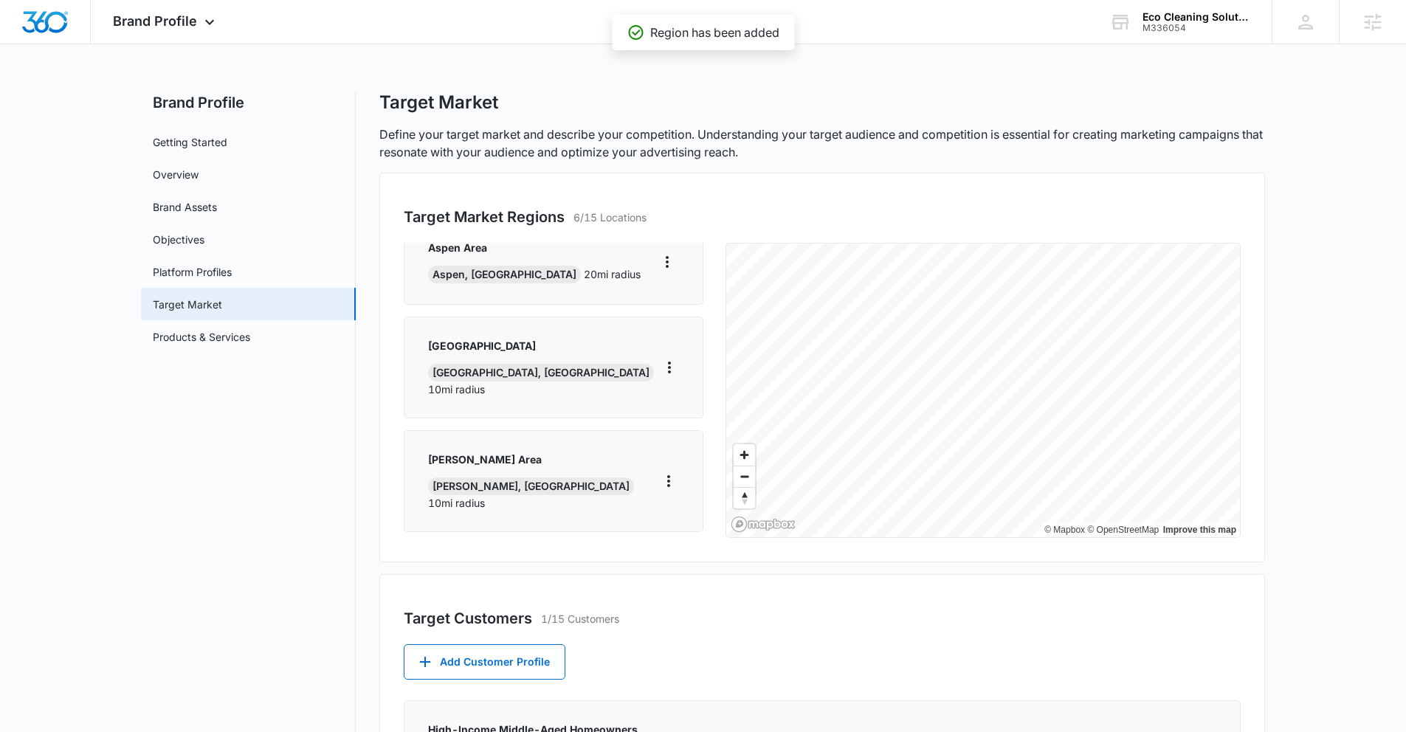
scroll to position [283, 0]
